Goal: Information Seeking & Learning: Learn about a topic

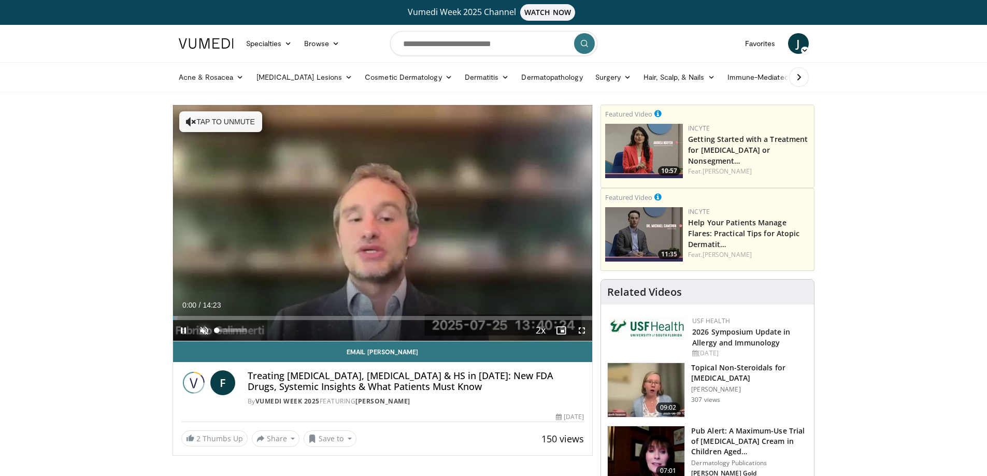
click at [206, 329] on span "Video Player" at bounding box center [204, 330] width 21 height 21
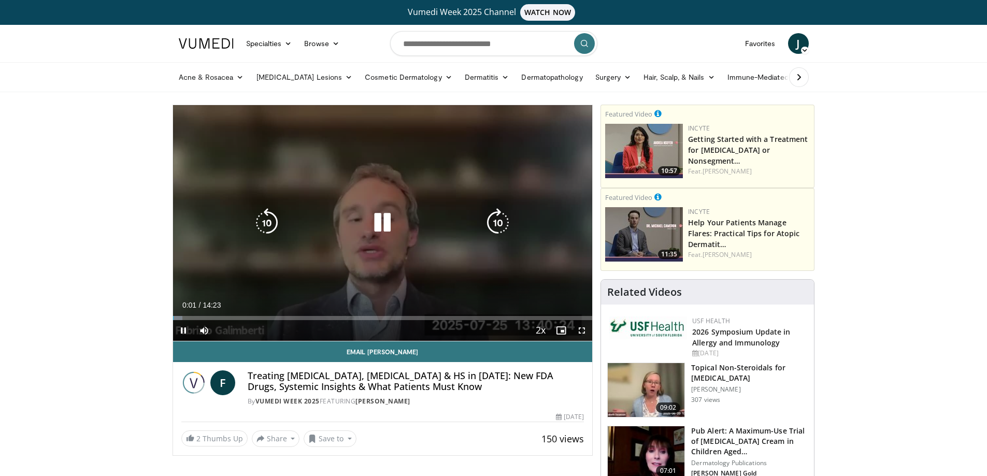
click at [497, 227] on icon "Video Player" at bounding box center [497, 222] width 29 height 29
click at [497, 226] on icon "Video Player" at bounding box center [497, 222] width 29 height 29
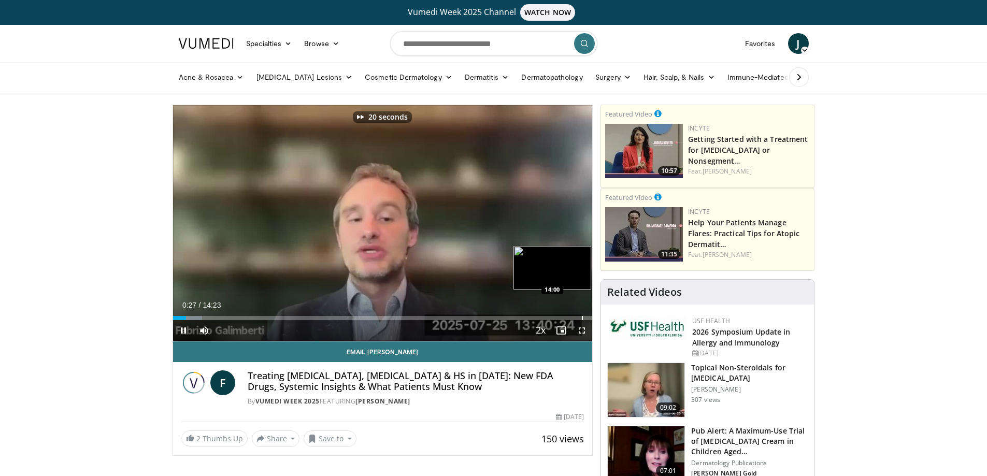
click at [582, 314] on div "Loaded : 6.95% 00:27 14:00" at bounding box center [383, 315] width 420 height 10
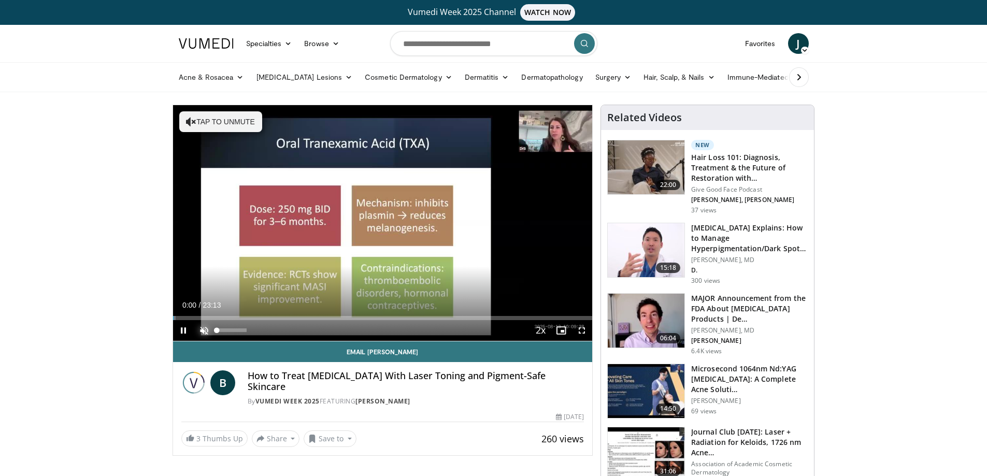
click at [206, 327] on span "Video Player" at bounding box center [204, 330] width 21 height 21
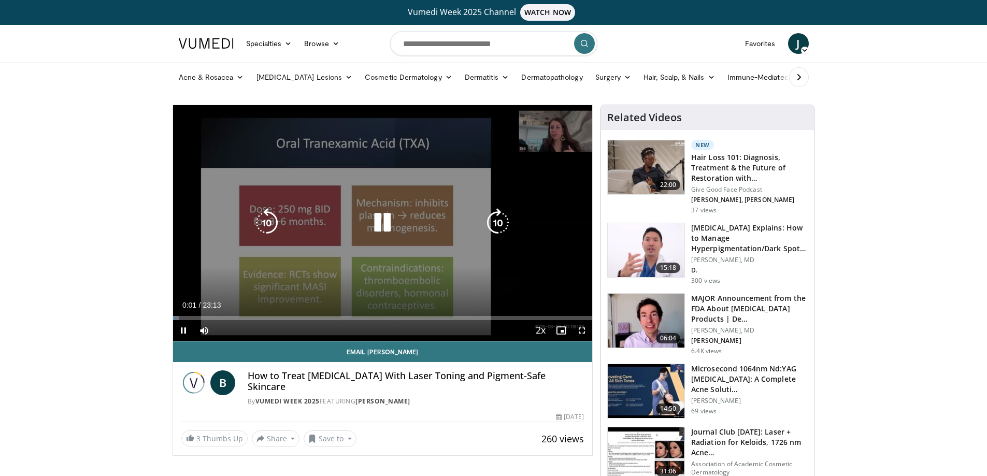
click at [488, 221] on icon "Video Player" at bounding box center [497, 222] width 29 height 29
click at [492, 221] on icon "Video Player" at bounding box center [497, 222] width 29 height 29
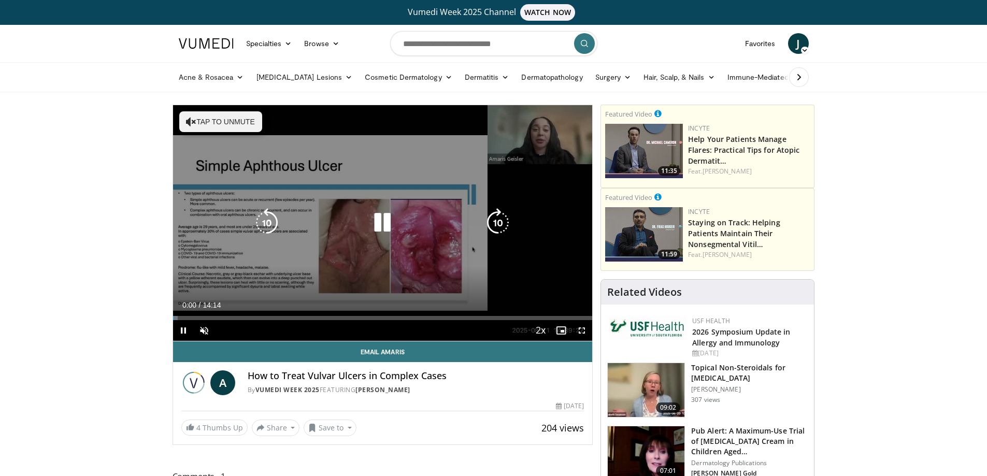
click at [233, 120] on button "Tap to unmute" at bounding box center [220, 121] width 83 height 21
click at [497, 218] on icon "Video Player" at bounding box center [497, 222] width 29 height 29
click at [494, 231] on icon "Video Player" at bounding box center [497, 222] width 29 height 29
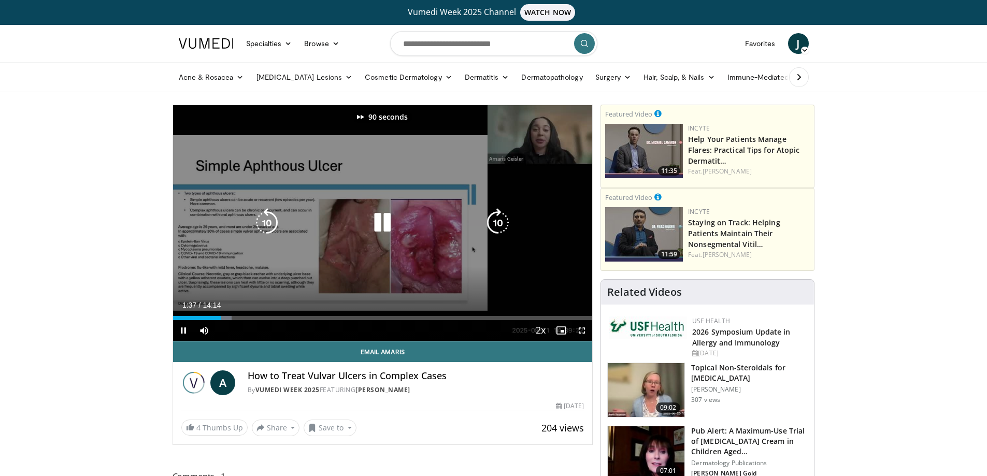
click at [494, 231] on icon "Video Player" at bounding box center [497, 222] width 29 height 29
click at [495, 227] on icon "Video Player" at bounding box center [497, 222] width 29 height 29
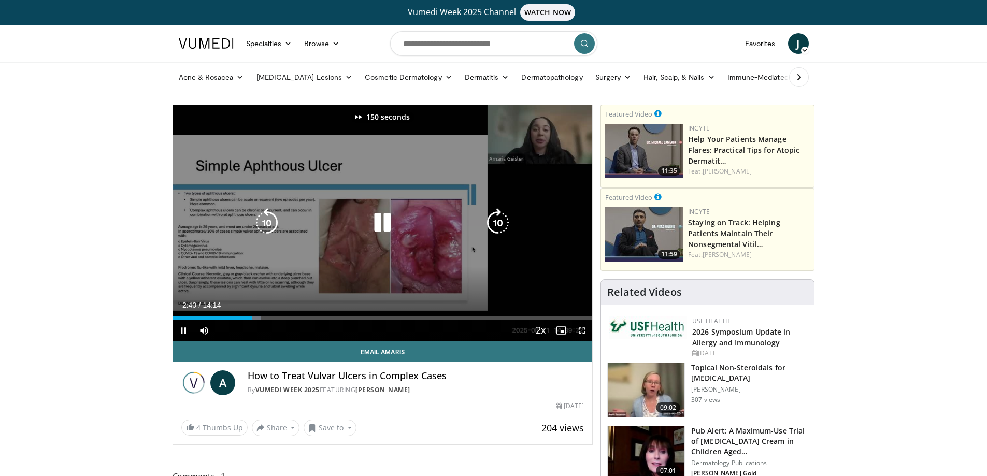
click at [495, 227] on icon "Video Player" at bounding box center [497, 222] width 29 height 29
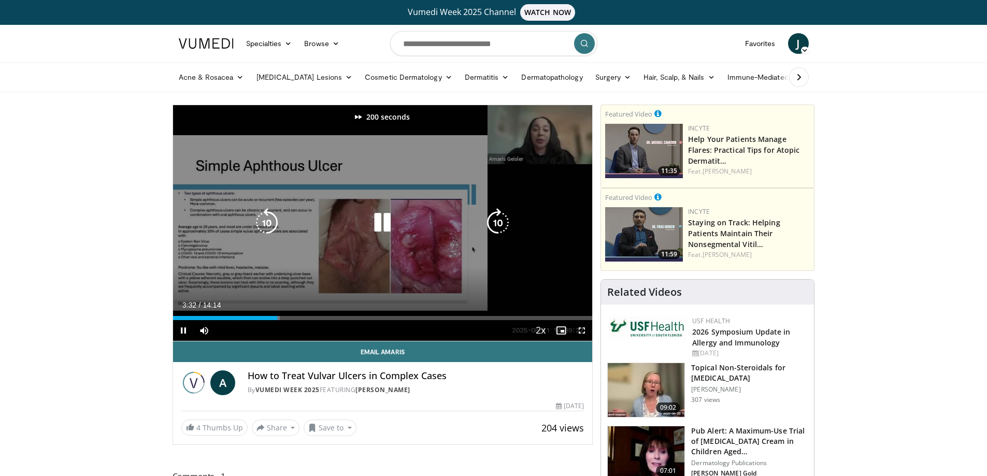
click at [495, 227] on icon "Video Player" at bounding box center [497, 222] width 29 height 29
click at [509, 222] on icon "Video Player" at bounding box center [497, 222] width 29 height 29
click at [497, 224] on icon "Video Player" at bounding box center [497, 222] width 29 height 29
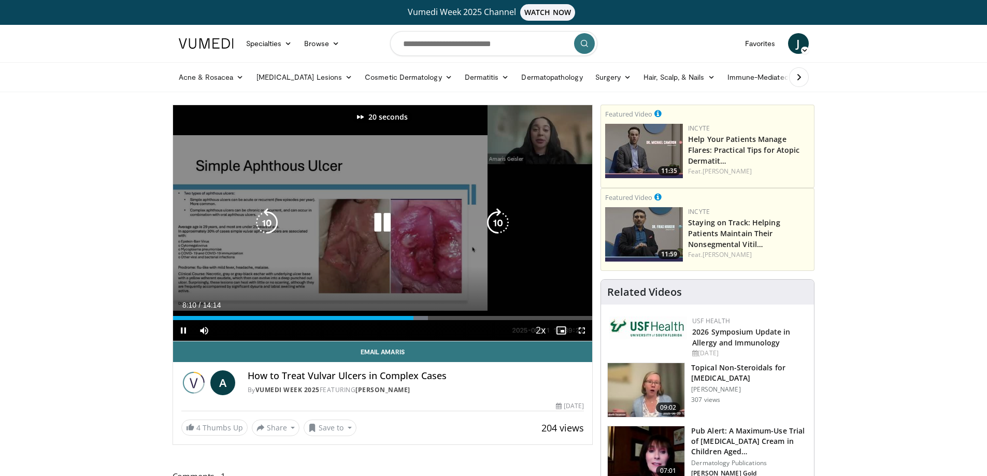
click at [497, 224] on icon "Video Player" at bounding box center [497, 222] width 29 height 29
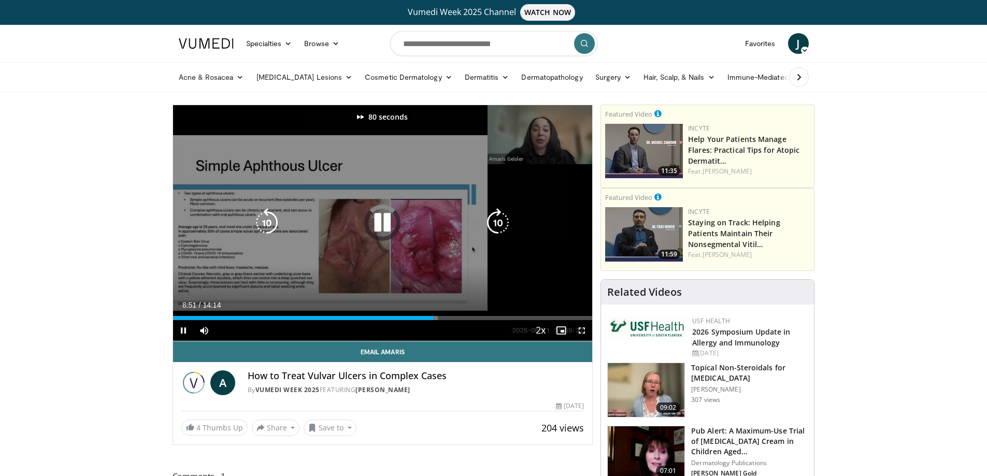
click at [497, 224] on icon "Video Player" at bounding box center [497, 222] width 29 height 29
click at [269, 227] on icon "Video Player" at bounding box center [266, 222] width 29 height 29
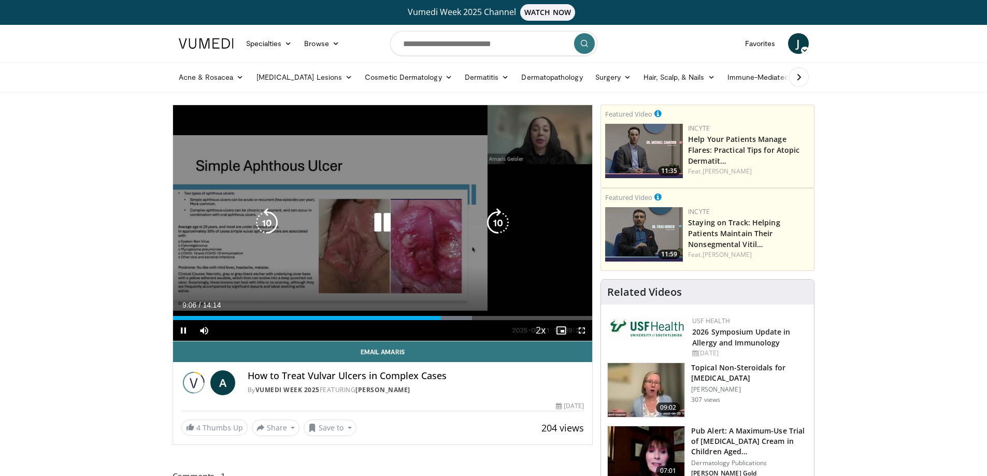
click at [275, 224] on icon "Video Player" at bounding box center [266, 222] width 29 height 29
click at [271, 223] on icon "Video Player" at bounding box center [266, 222] width 29 height 29
click at [501, 217] on icon "Video Player" at bounding box center [497, 222] width 29 height 29
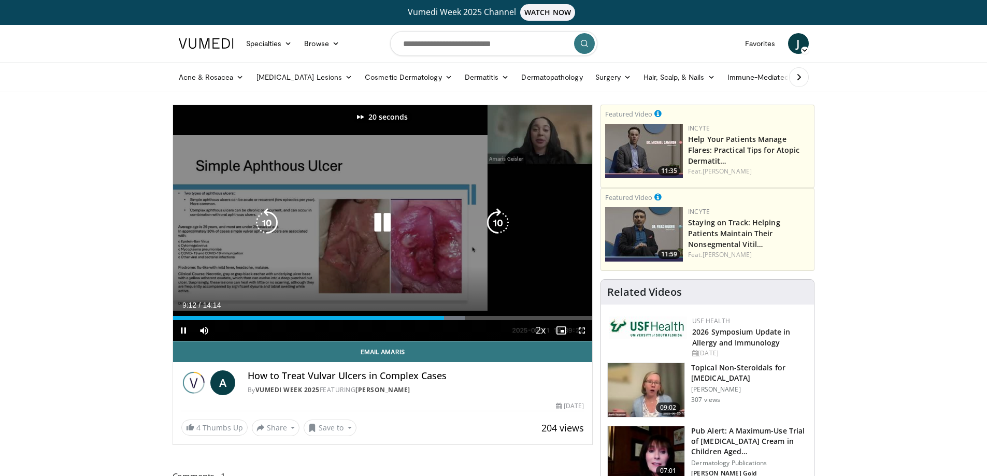
click at [501, 217] on icon "Video Player" at bounding box center [497, 222] width 29 height 29
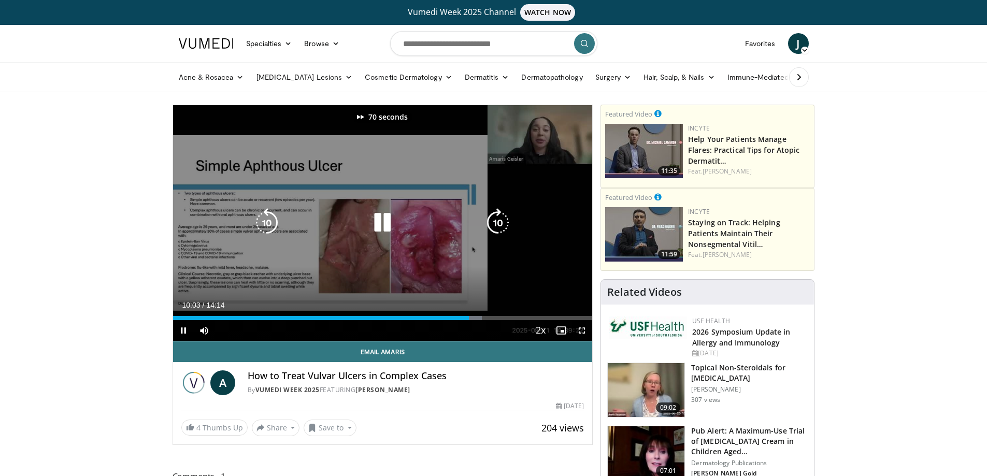
click at [501, 217] on icon "Video Player" at bounding box center [497, 222] width 29 height 29
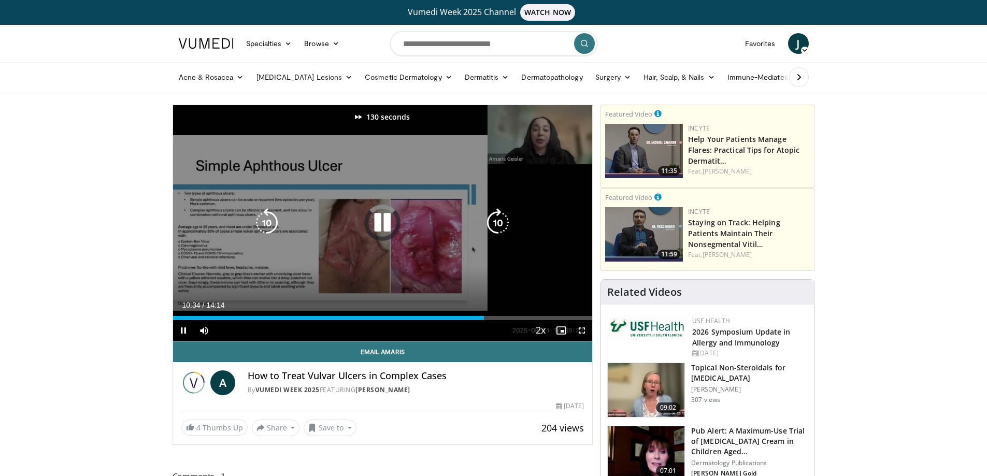
click at [501, 217] on icon "Video Player" at bounding box center [497, 222] width 29 height 29
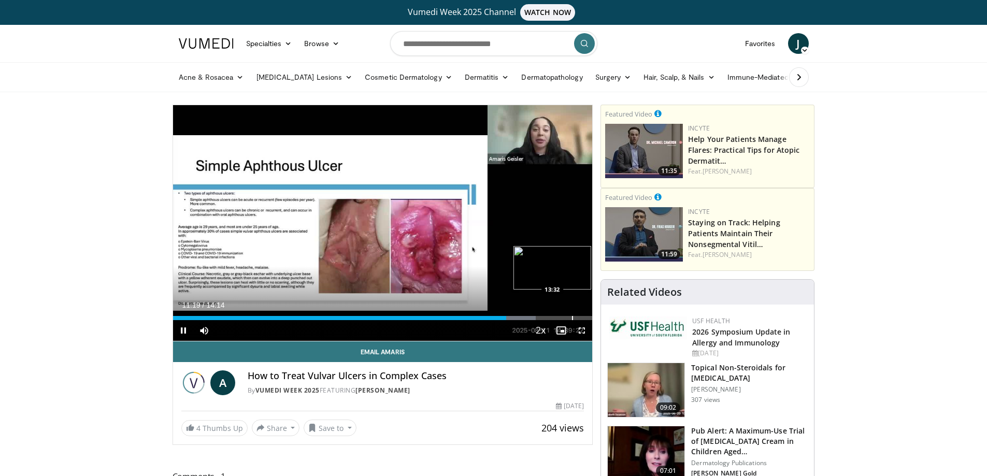
click at [572, 318] on div "Progress Bar" at bounding box center [572, 318] width 1 height 4
click at [587, 319] on div "Progress Bar" at bounding box center [587, 318] width 1 height 4
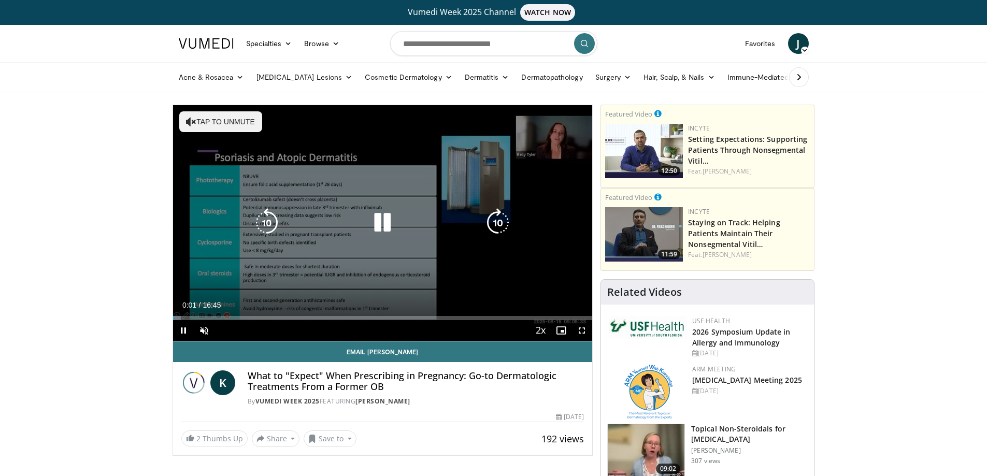
click at [244, 122] on button "Tap to unmute" at bounding box center [220, 121] width 83 height 21
click at [482, 219] on div "Video Player" at bounding box center [382, 222] width 252 height 21
click at [502, 222] on icon "Video Player" at bounding box center [497, 222] width 29 height 29
click at [381, 220] on icon "Video Player" at bounding box center [382, 222] width 29 height 29
click at [376, 221] on icon "Video Player" at bounding box center [382, 222] width 29 height 29
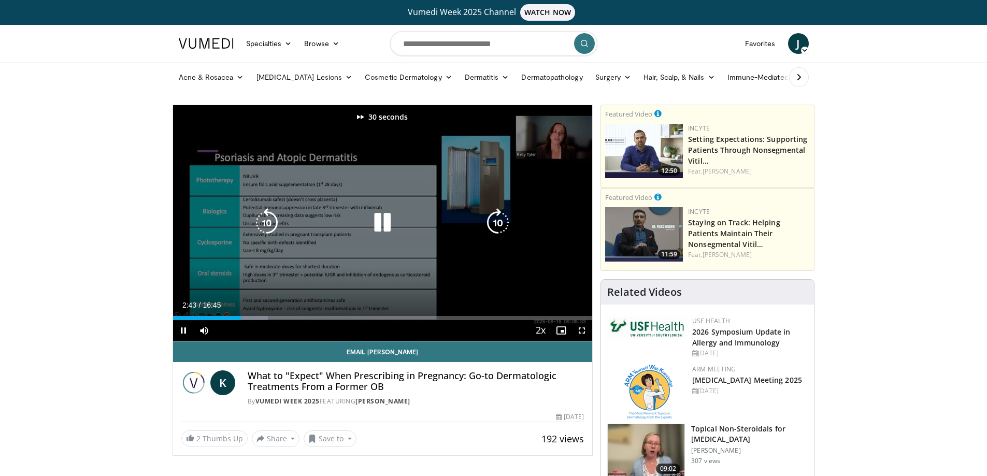
click at [377, 221] on icon "Video Player" at bounding box center [382, 222] width 29 height 29
